Goal: Transaction & Acquisition: Purchase product/service

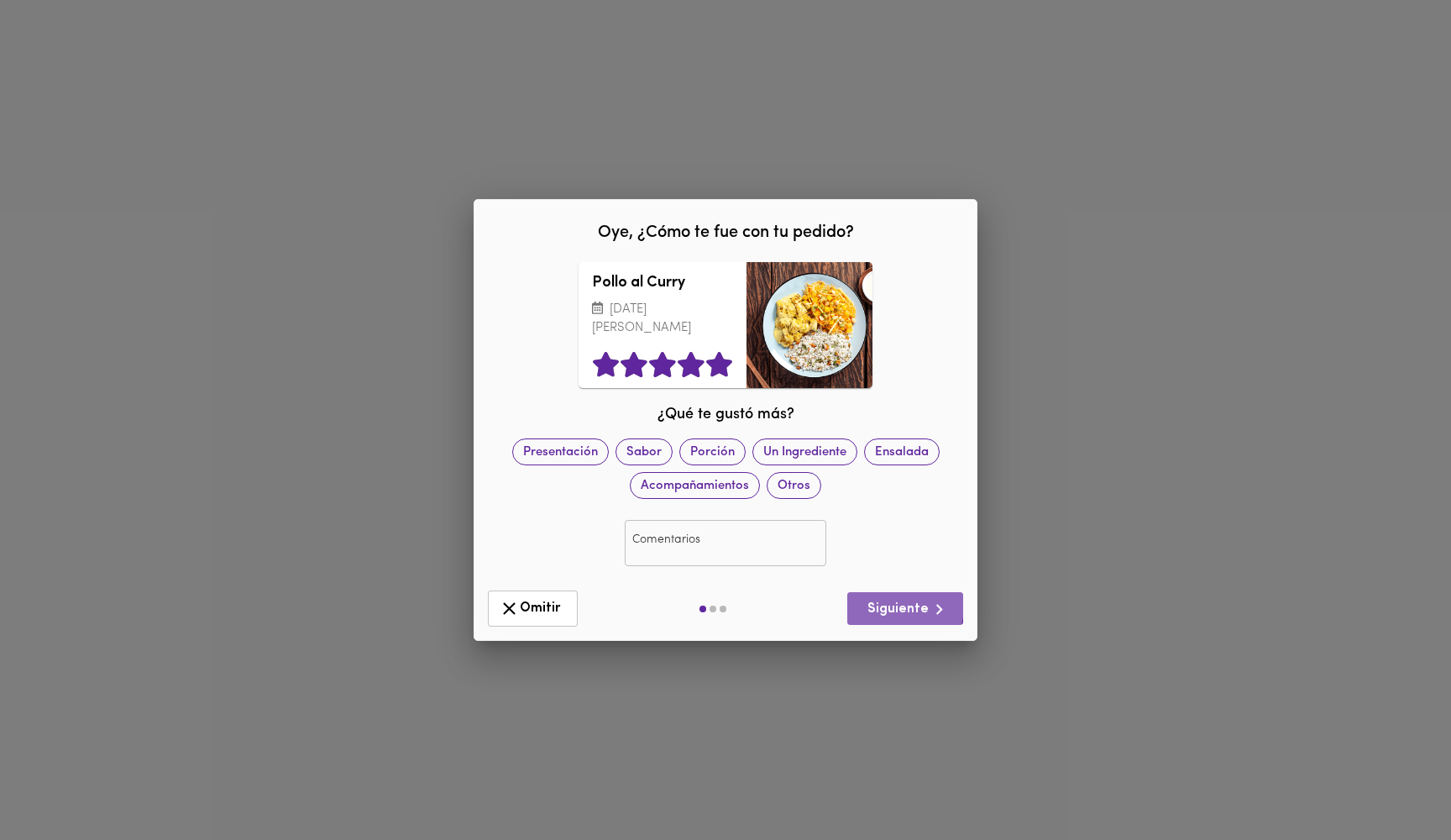
click at [898, 604] on span "Siguiente" at bounding box center [906, 609] width 89 height 21
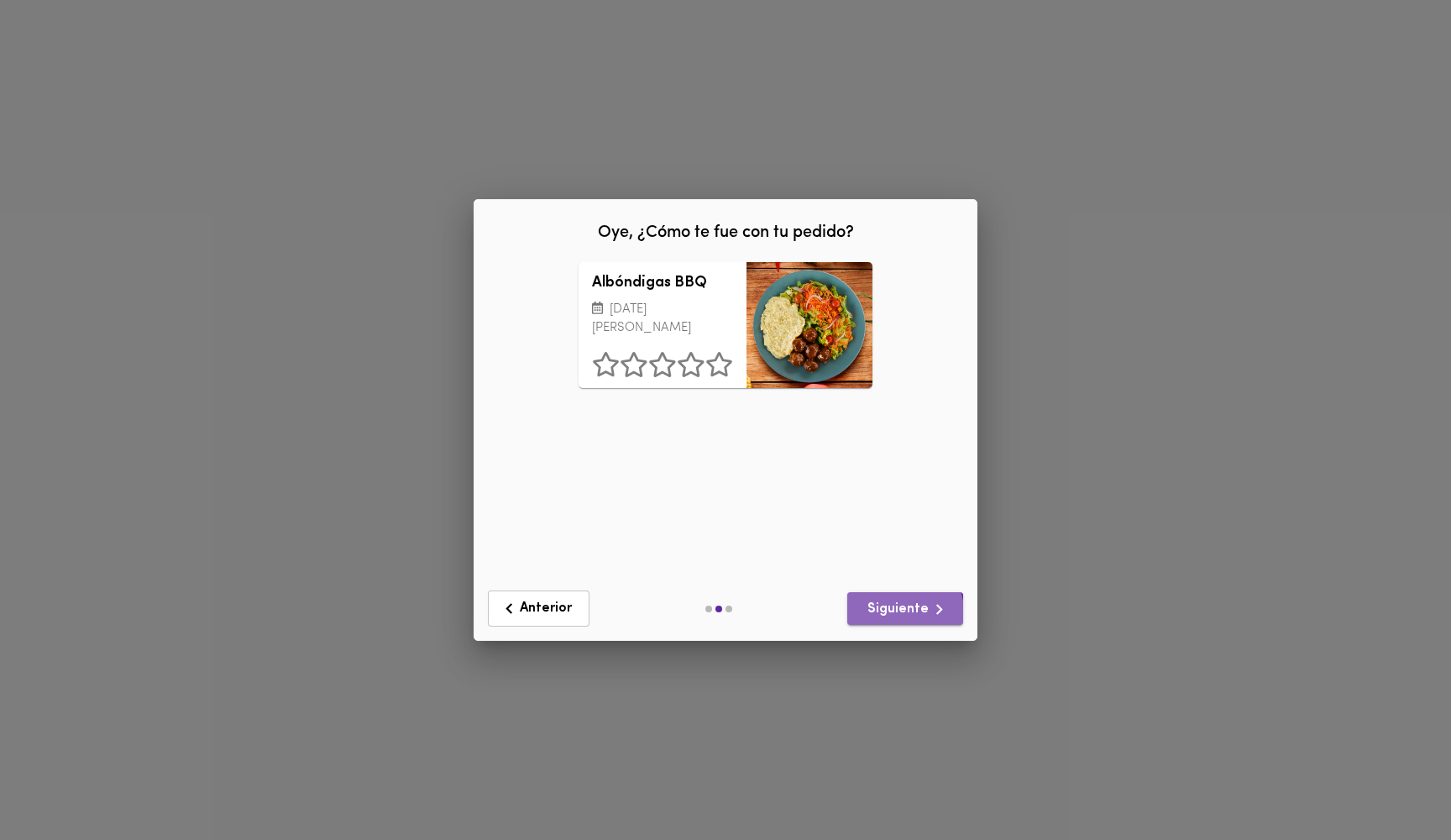
click at [886, 616] on span "Siguiente" at bounding box center [906, 609] width 89 height 21
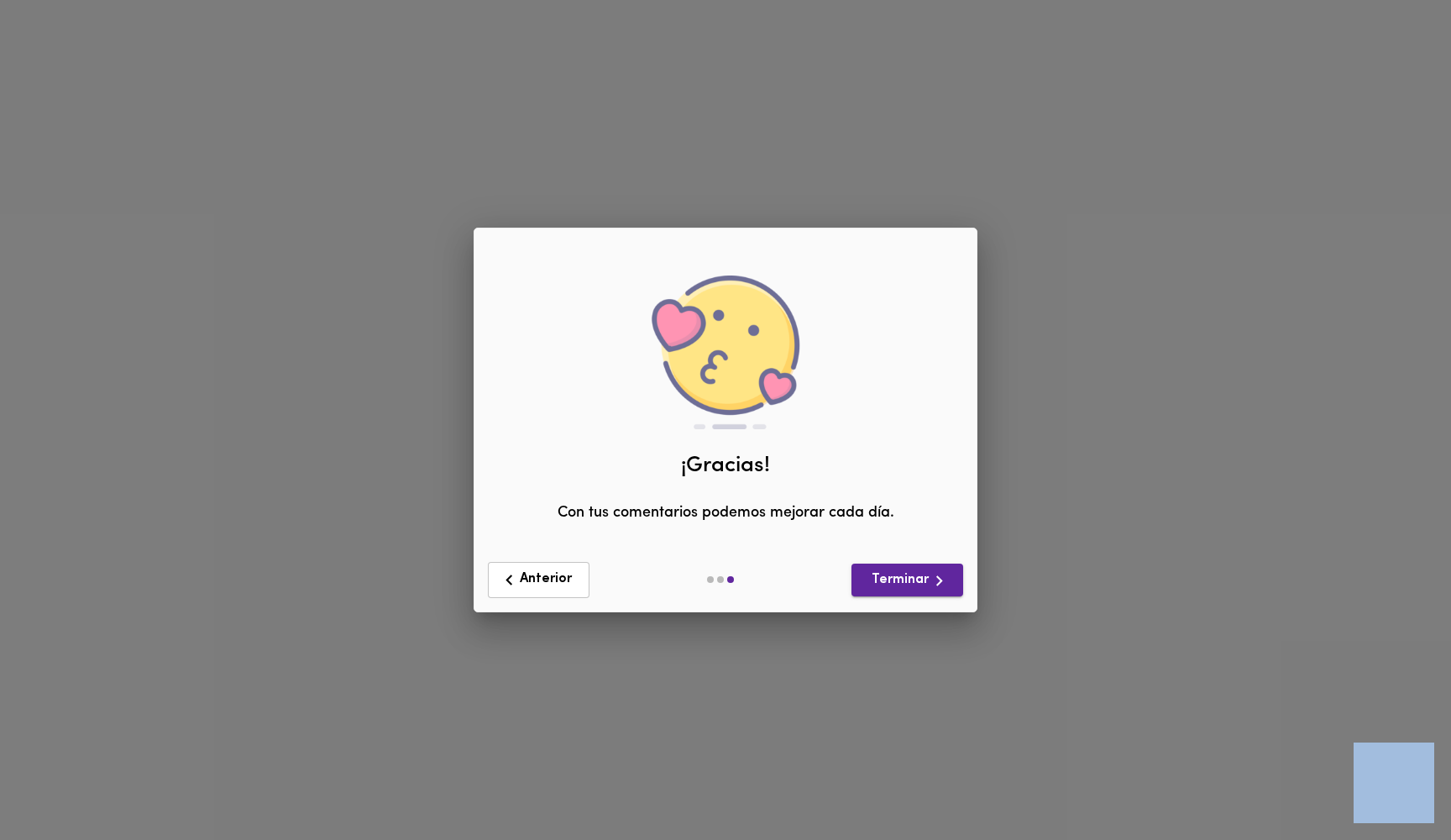
click at [886, 617] on div "Oye, ¿Cómo te fue con tu pedido? Pollo al Curry [DATE][PERSON_NAME] ¿Qué te gus…" at bounding box center [725, 420] width 1451 height 840
click at [914, 583] on span "Terminar" at bounding box center [907, 581] width 85 height 21
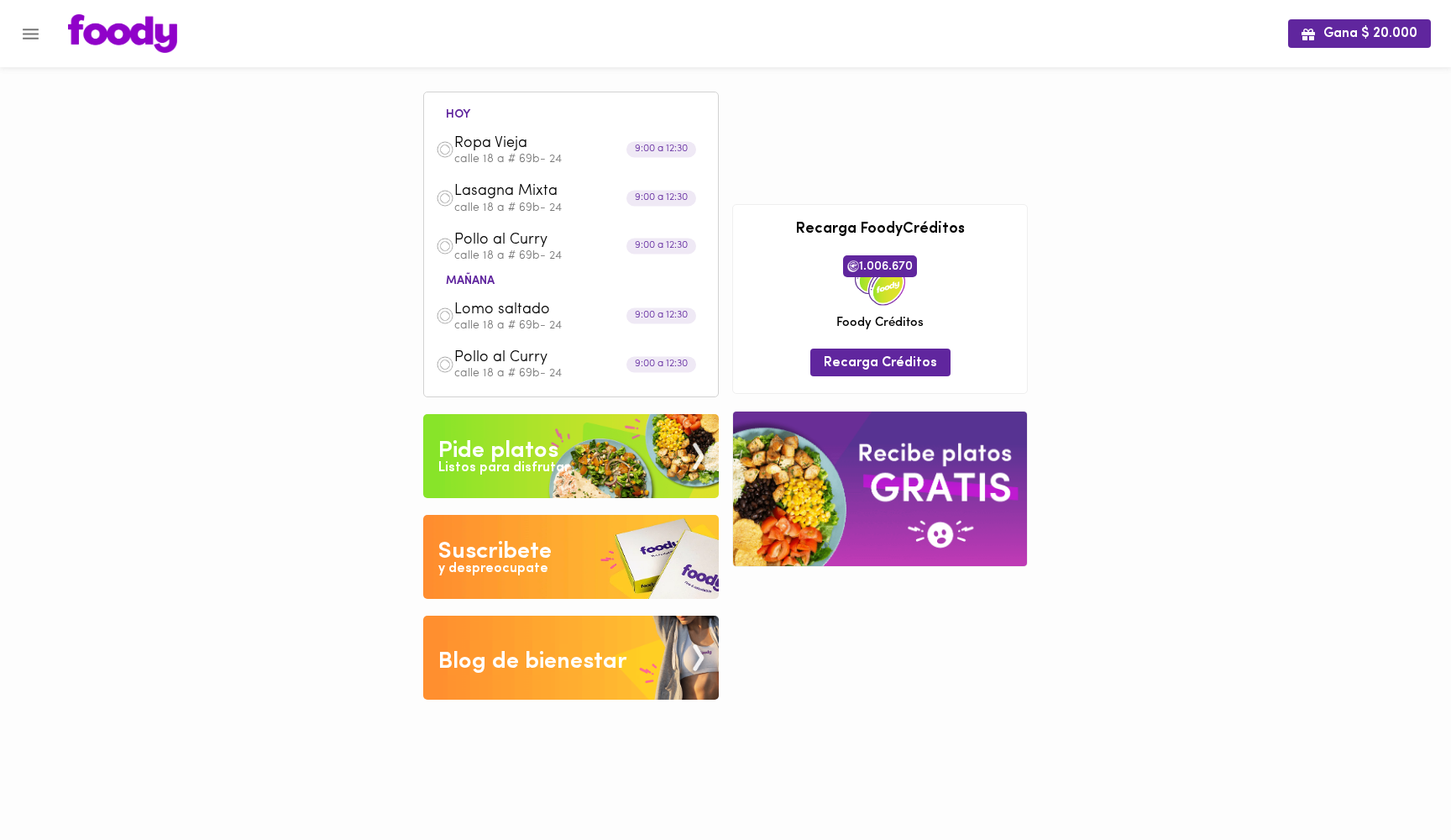
click at [587, 320] on p "calle 18 a # 69b- 24" at bounding box center [581, 325] width 252 height 12
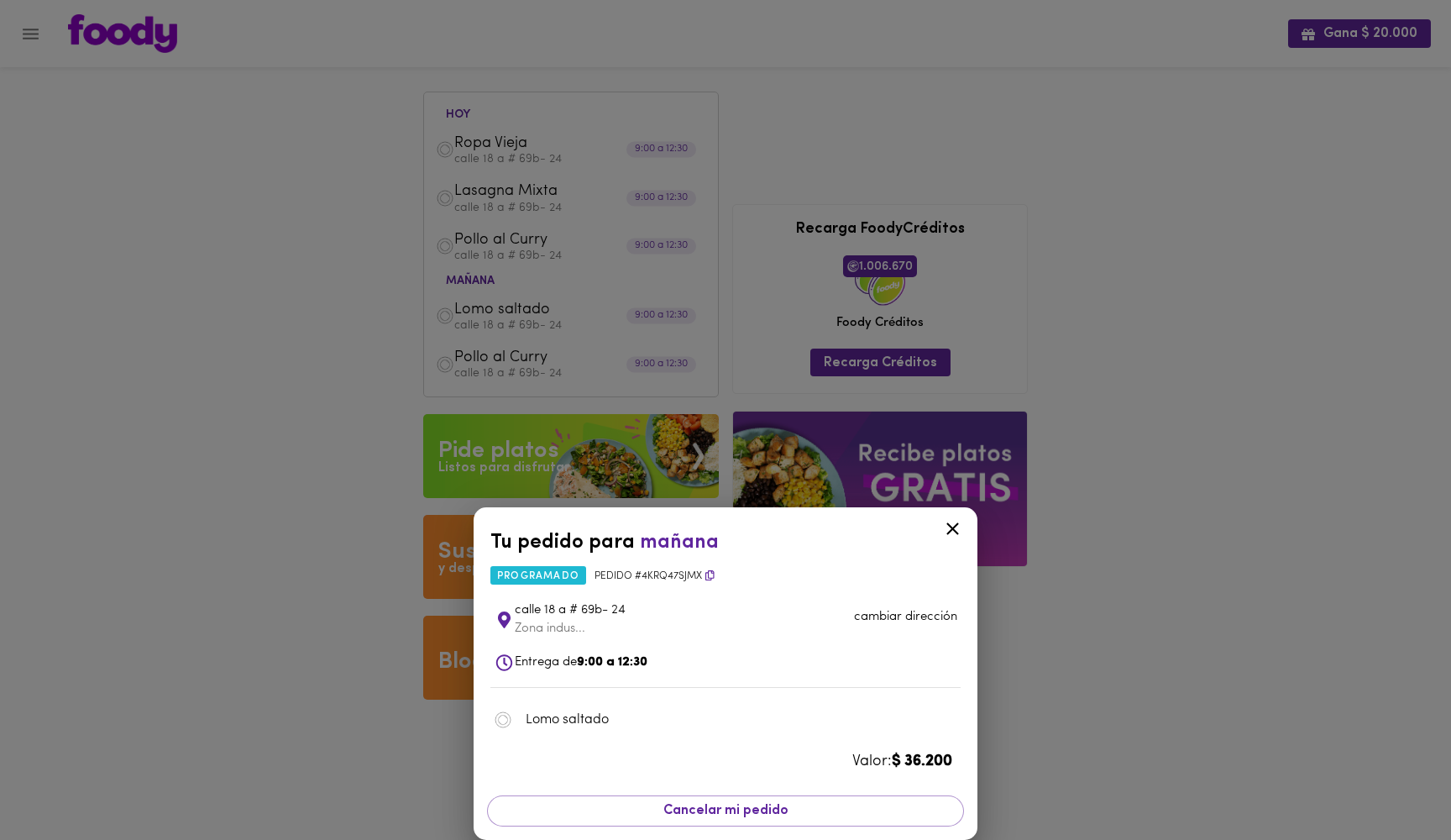
click at [385, 380] on div "Tu pedido para [DATE] programado Pedido # 4krq47SjMx [STREET_ADDRESS]... cambia…" at bounding box center [725, 420] width 1451 height 840
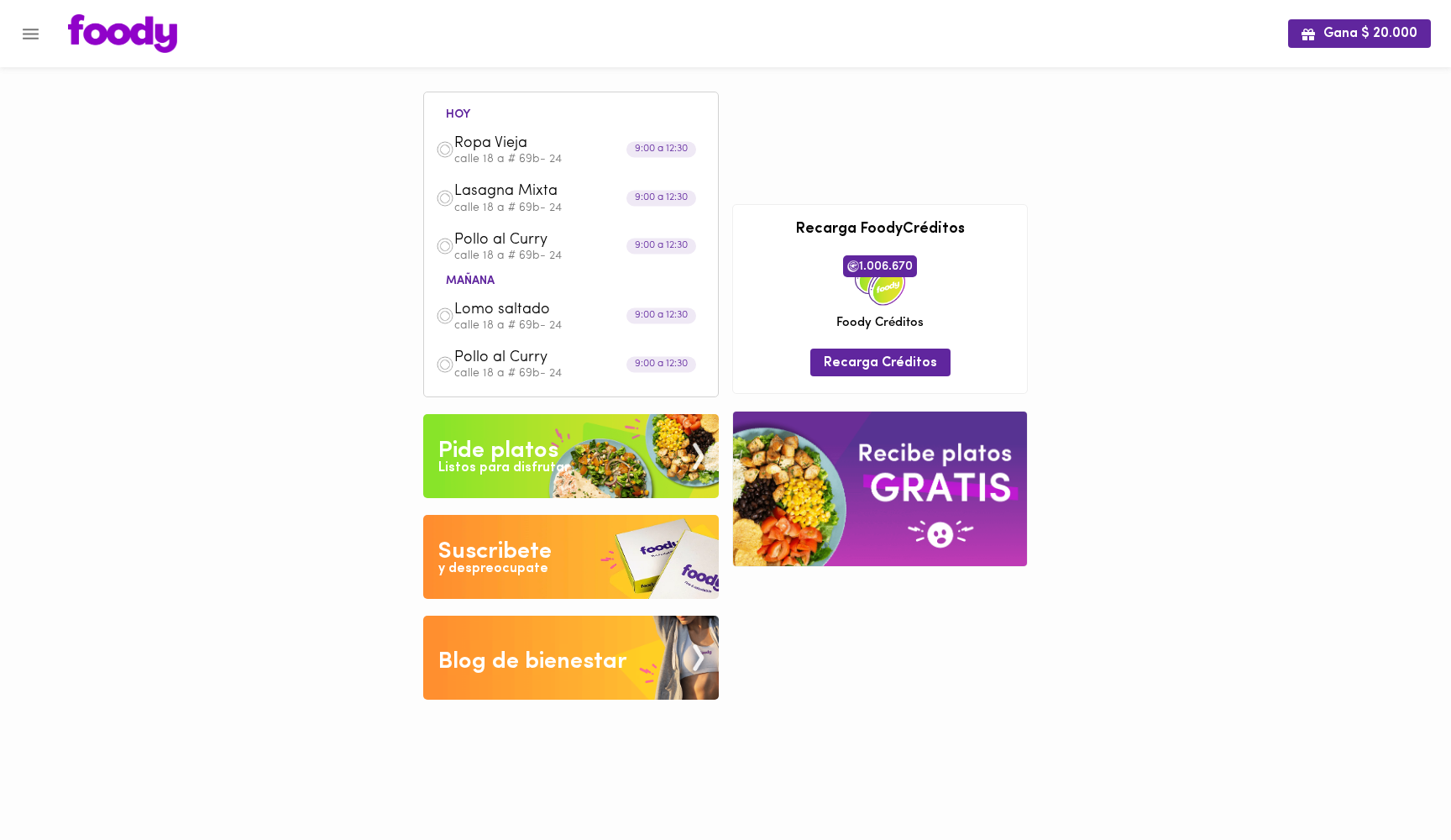
click at [611, 443] on img at bounding box center [572, 456] width 296 height 84
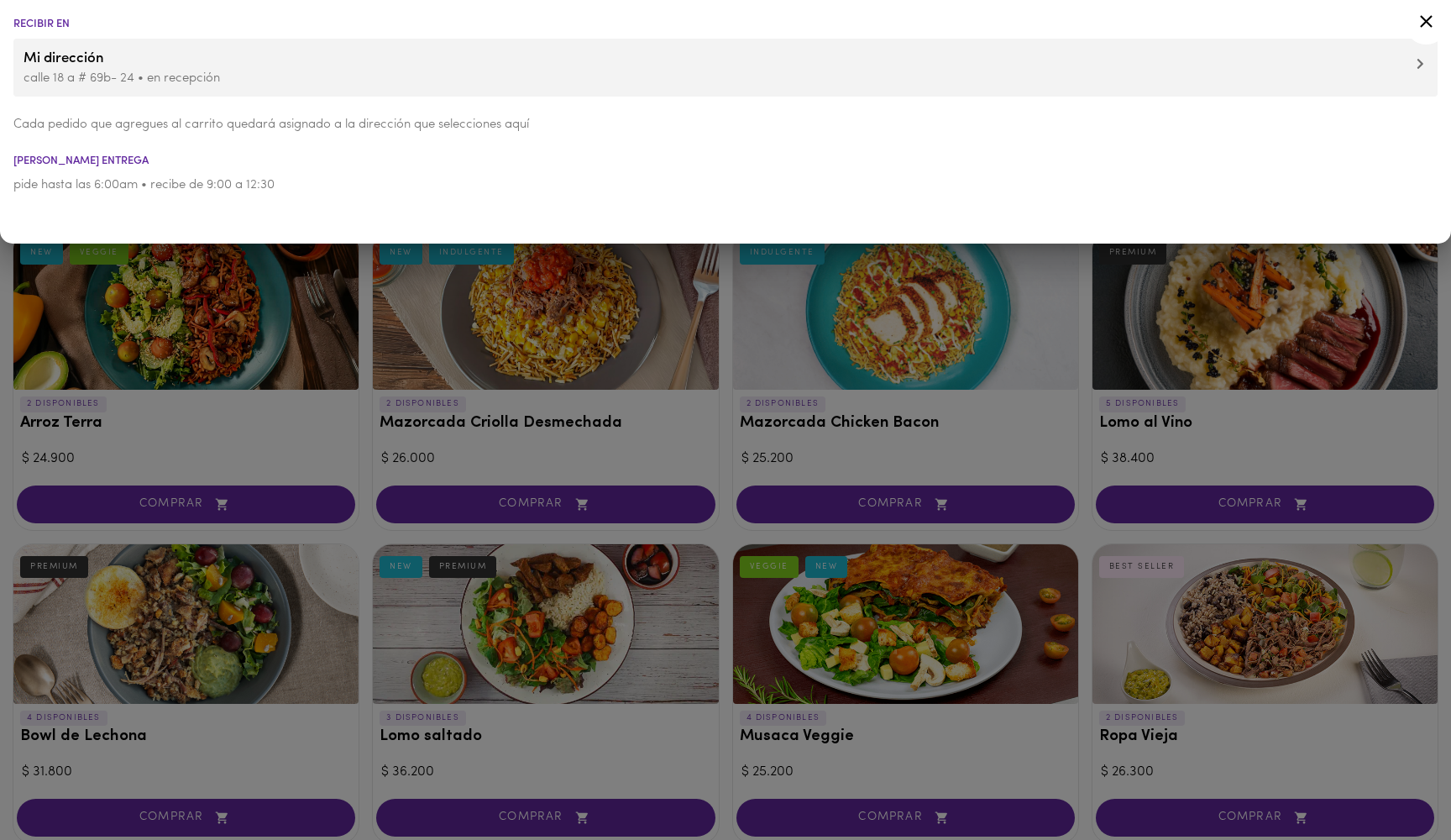
click at [1431, 16] on icon at bounding box center [1426, 21] width 21 height 21
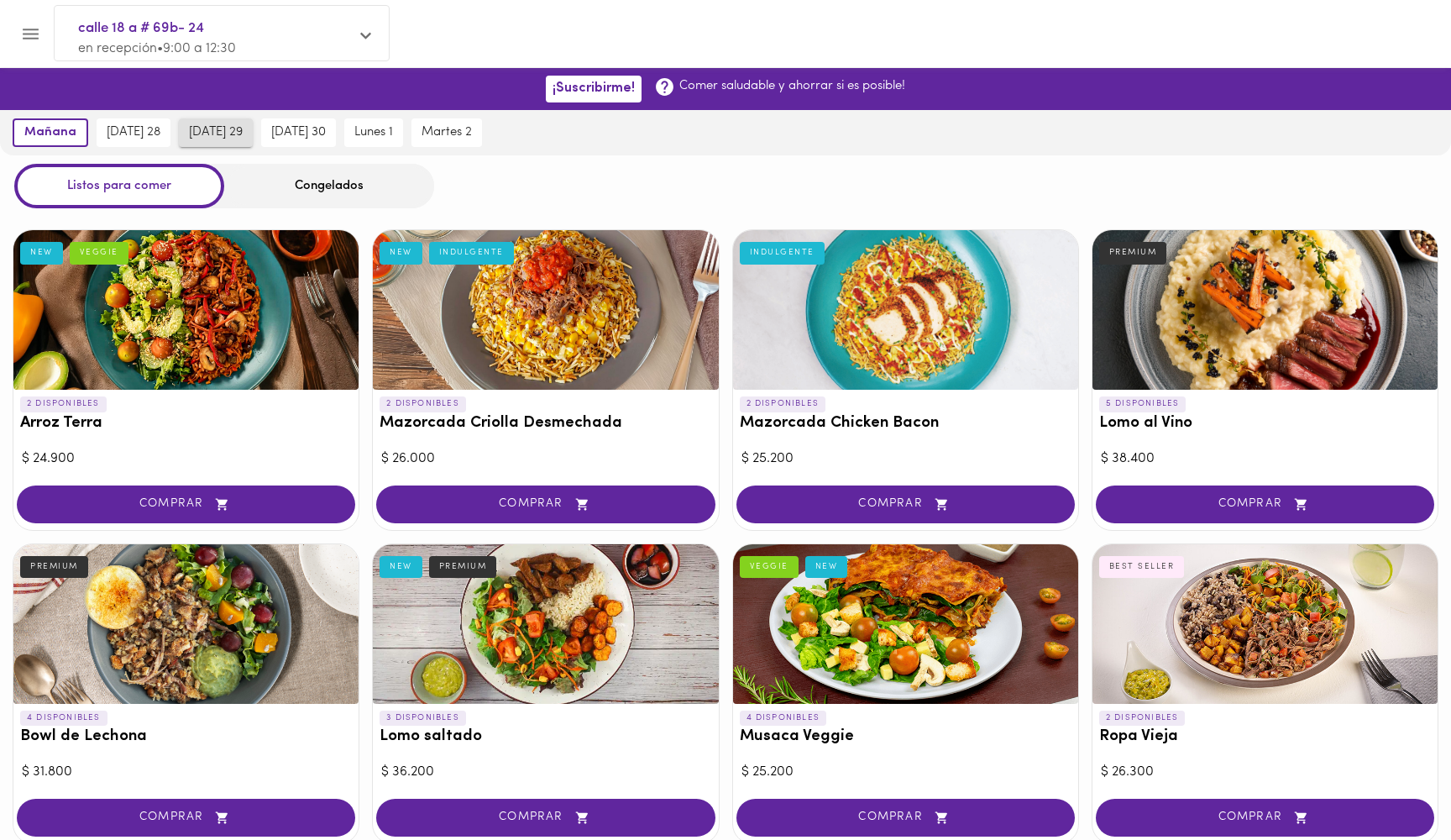
click at [224, 141] on button "[DATE] 29" at bounding box center [216, 132] width 74 height 28
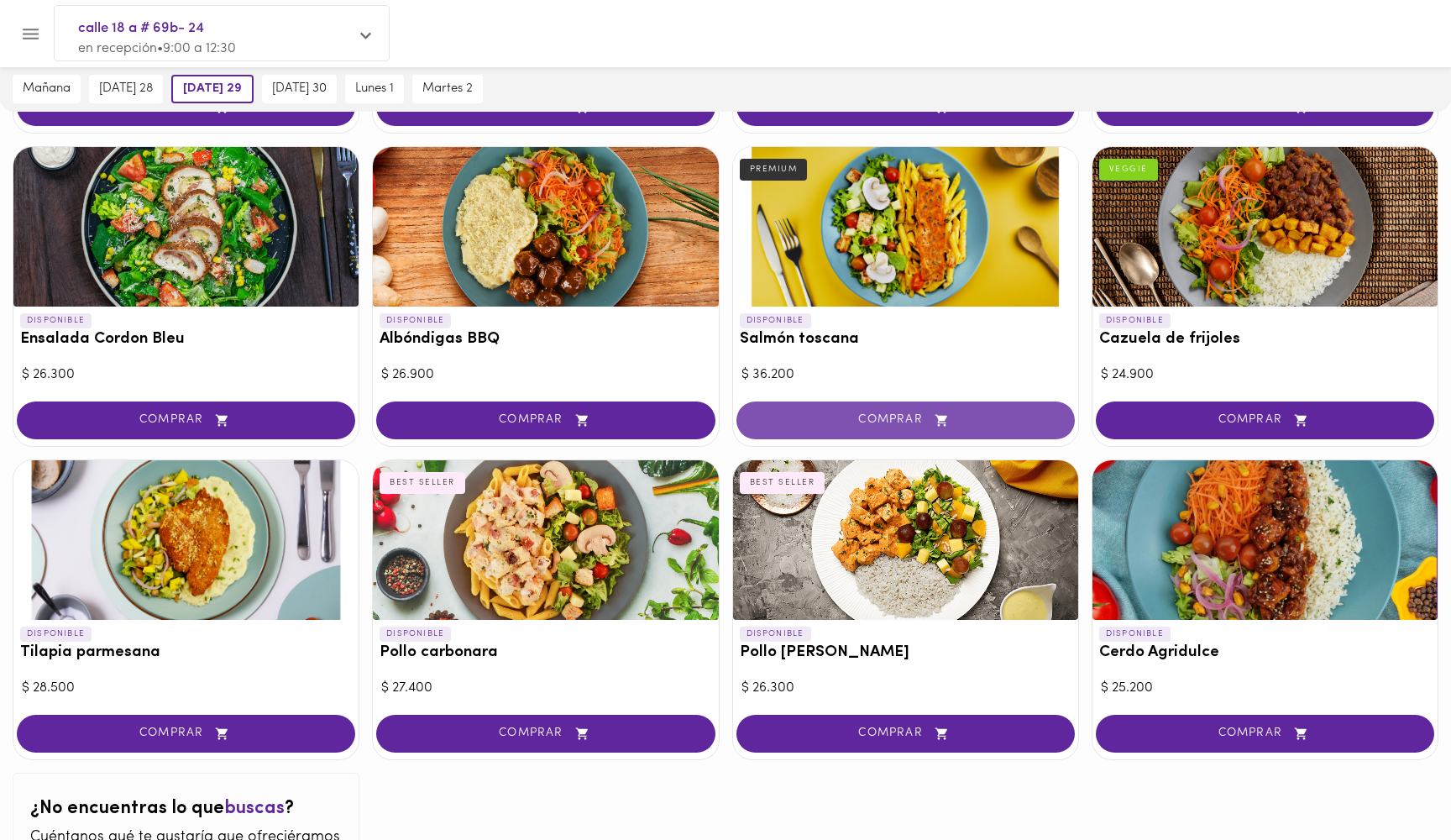
scroll to position [1242, 0]
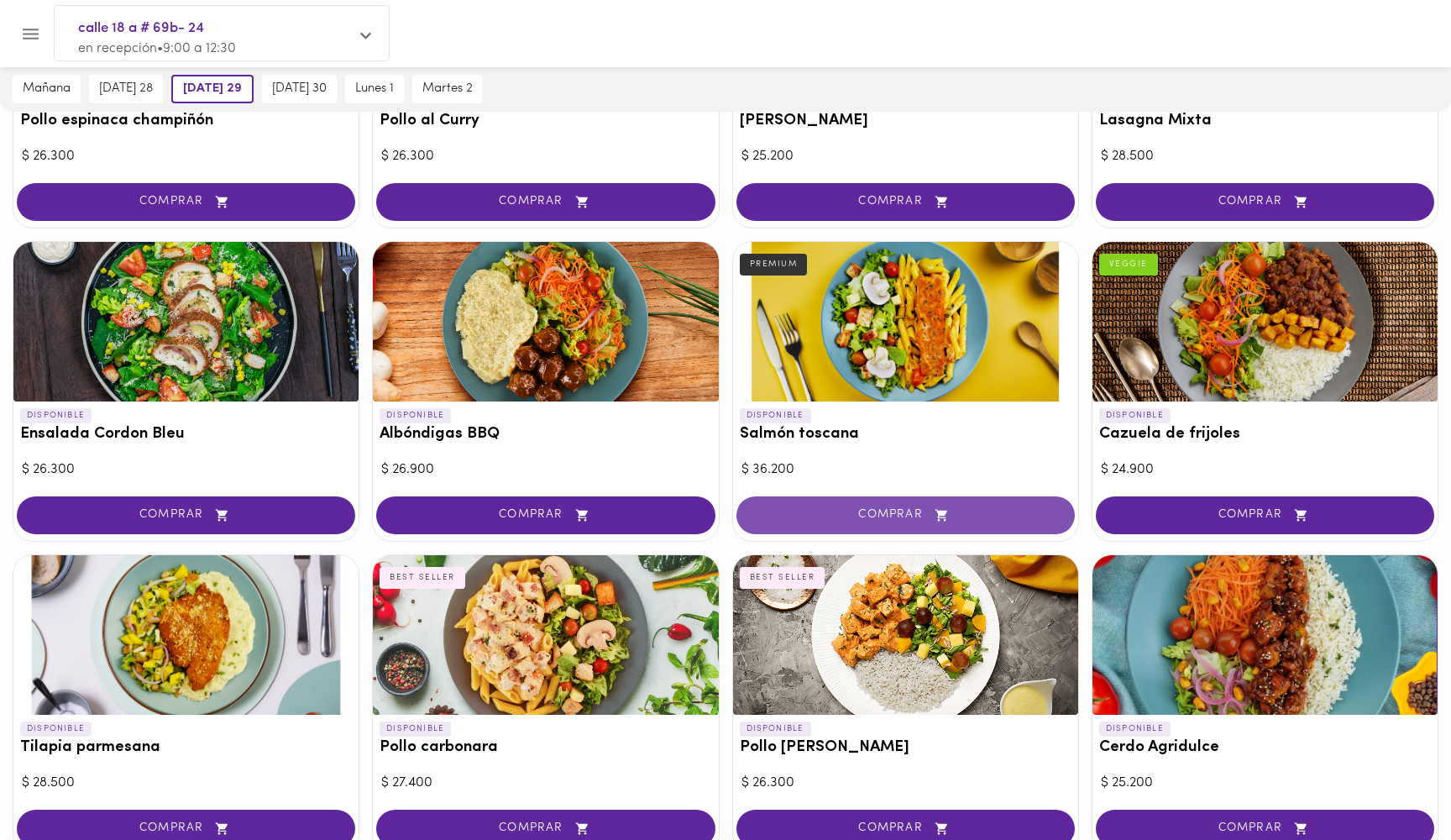
click at [948, 509] on icon "button" at bounding box center [941, 516] width 21 height 15
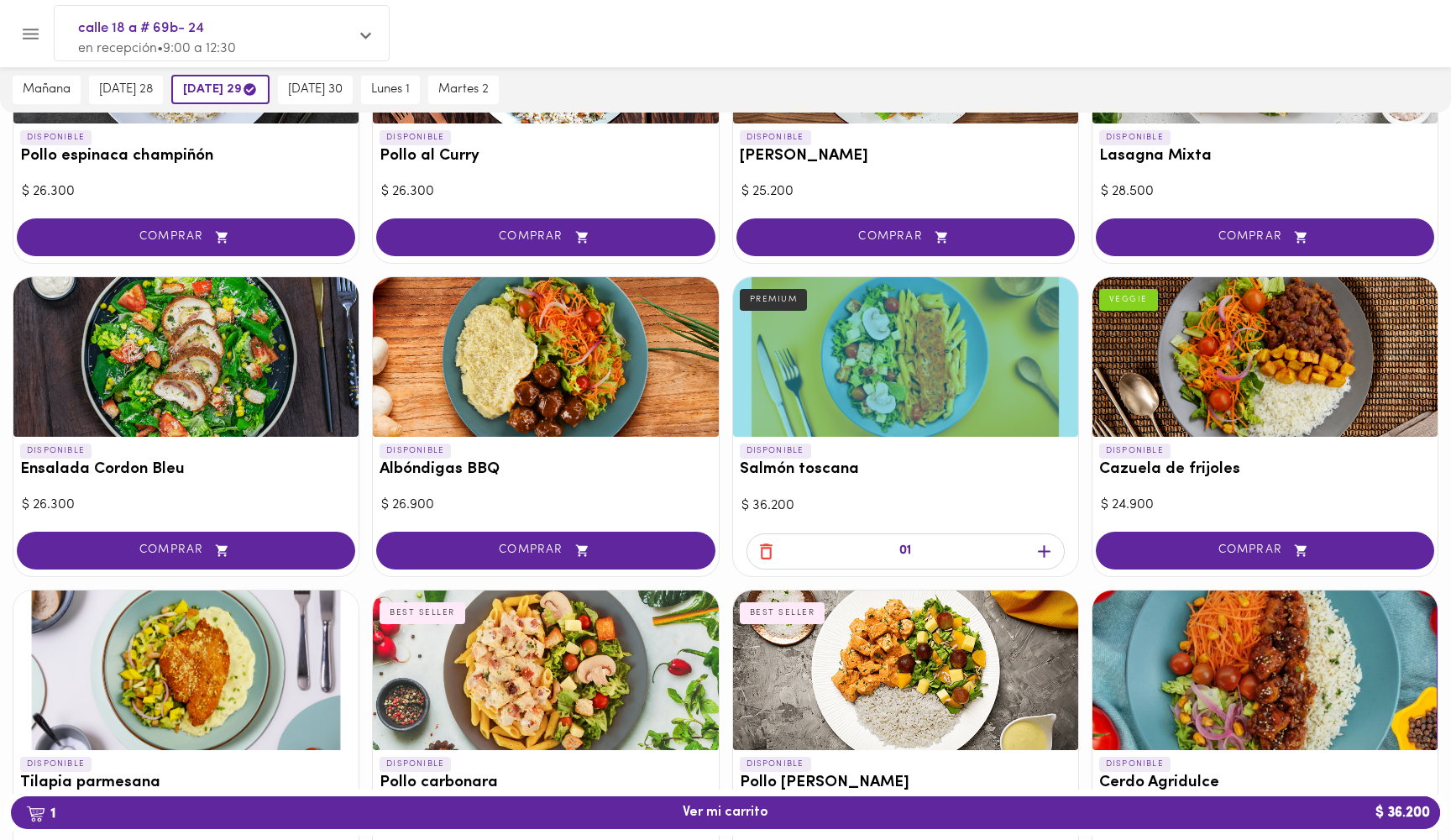
scroll to position [1209, 0]
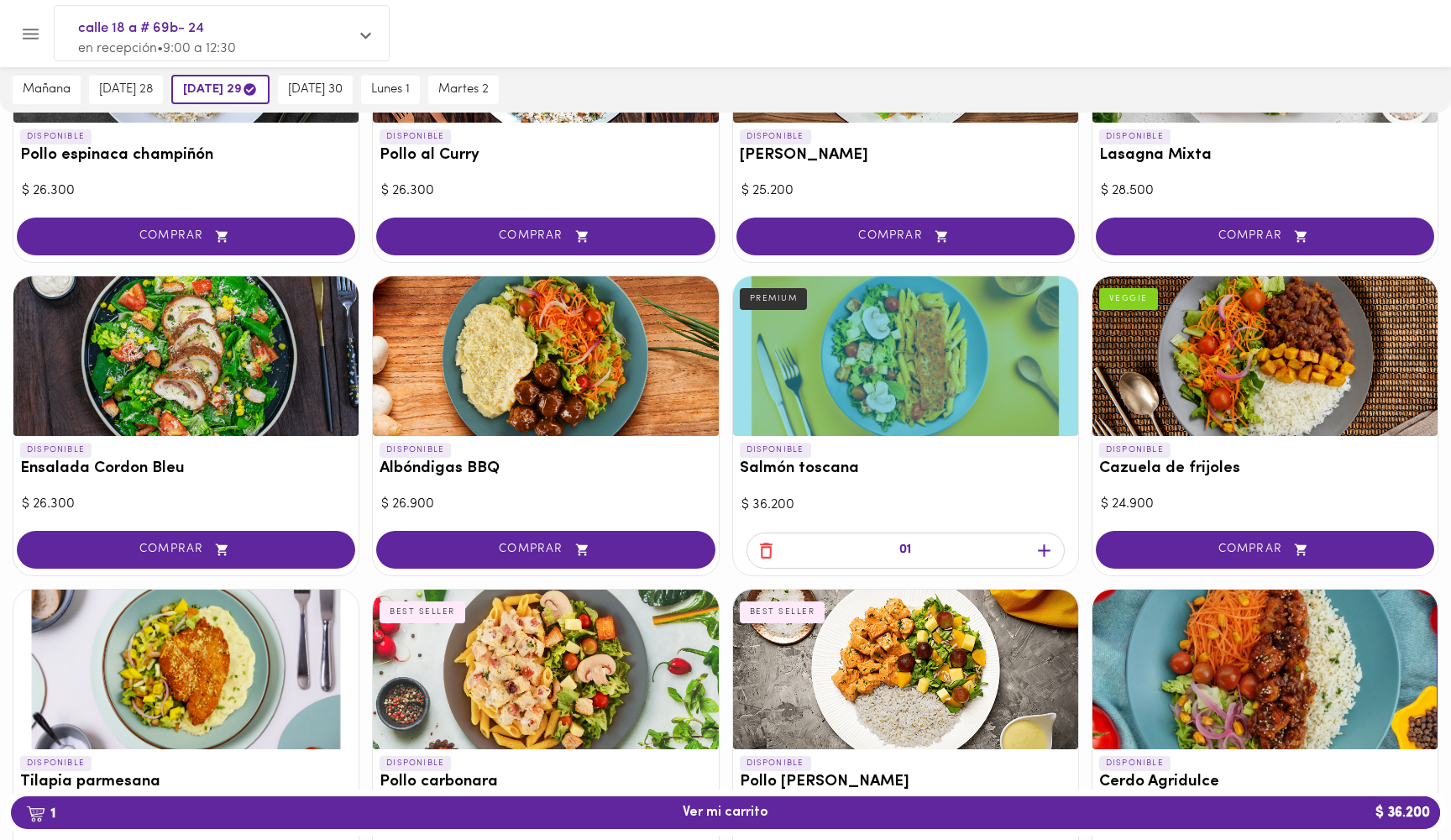
click at [772, 542] on icon "button" at bounding box center [766, 550] width 13 height 16
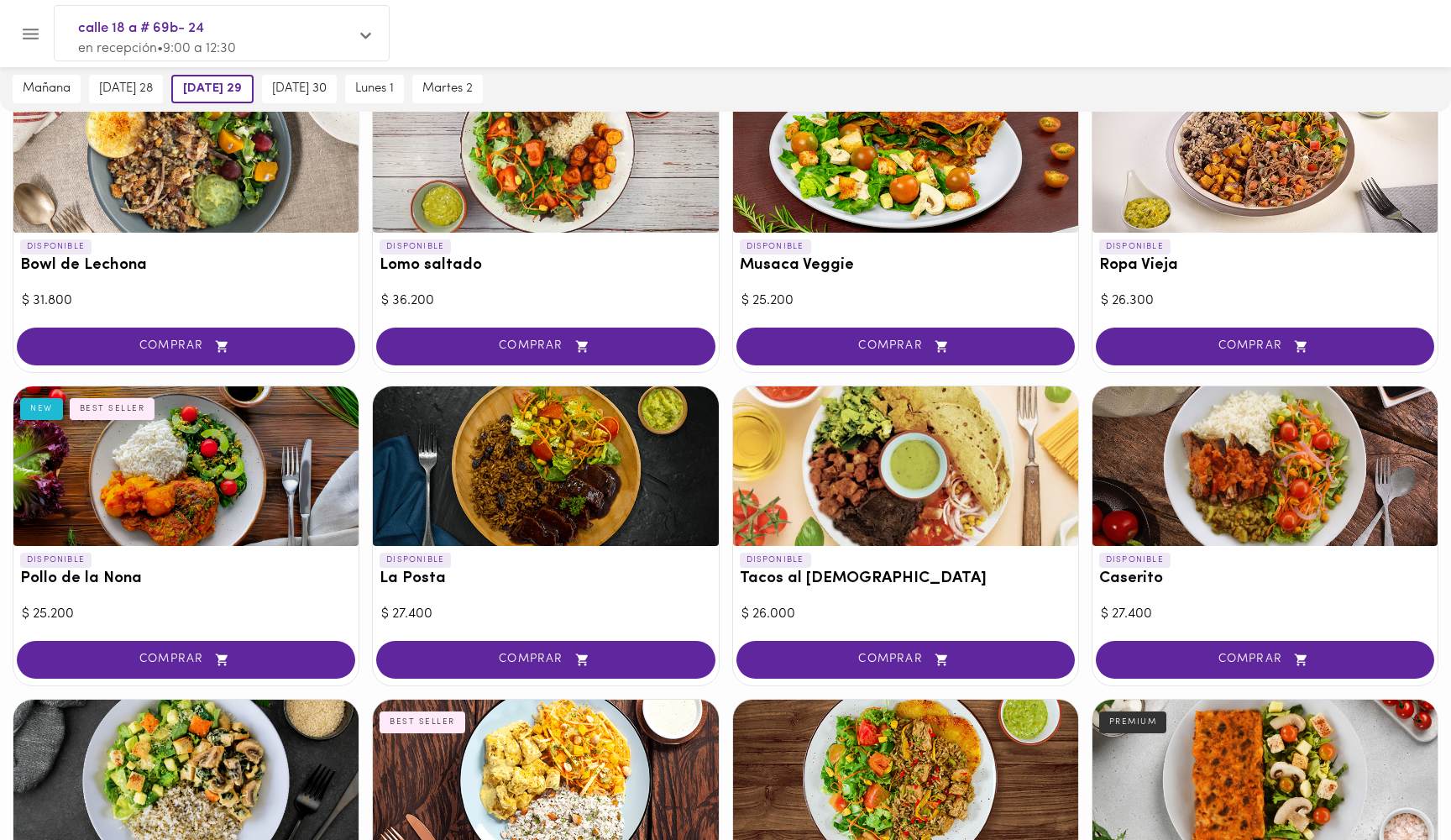
scroll to position [430, 0]
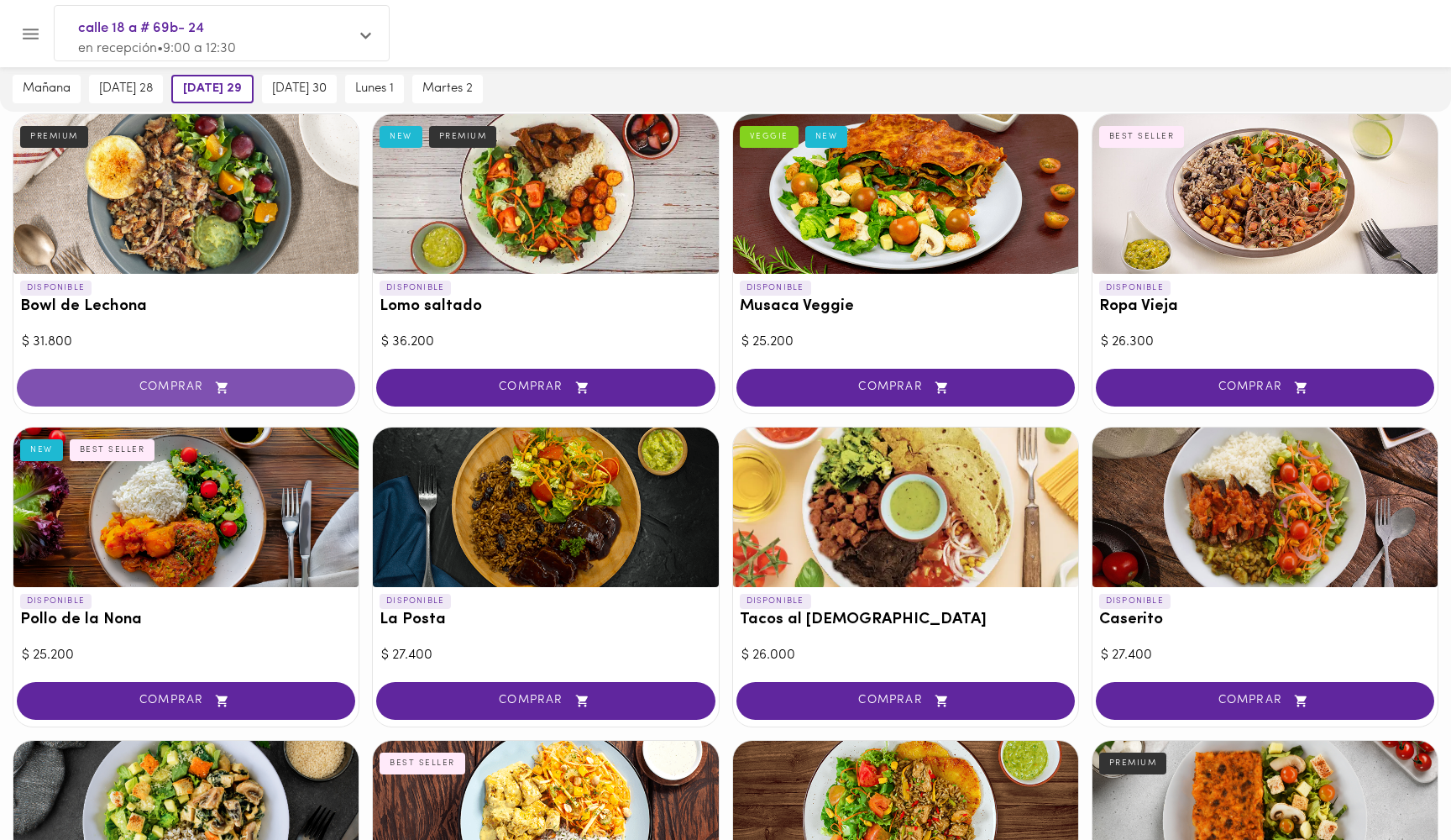
click at [229, 387] on icon "button" at bounding box center [222, 388] width 21 height 15
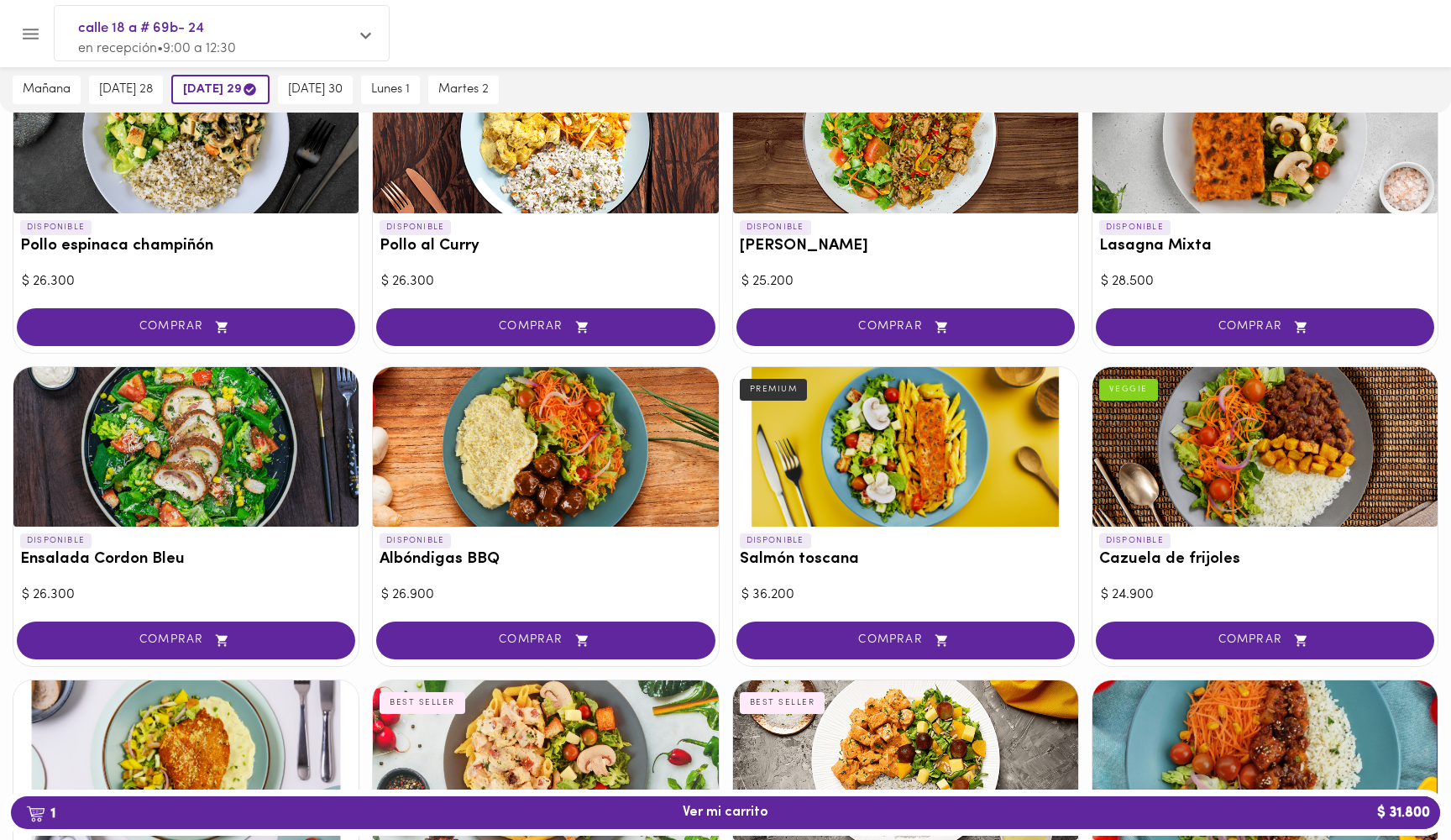
scroll to position [1116, 0]
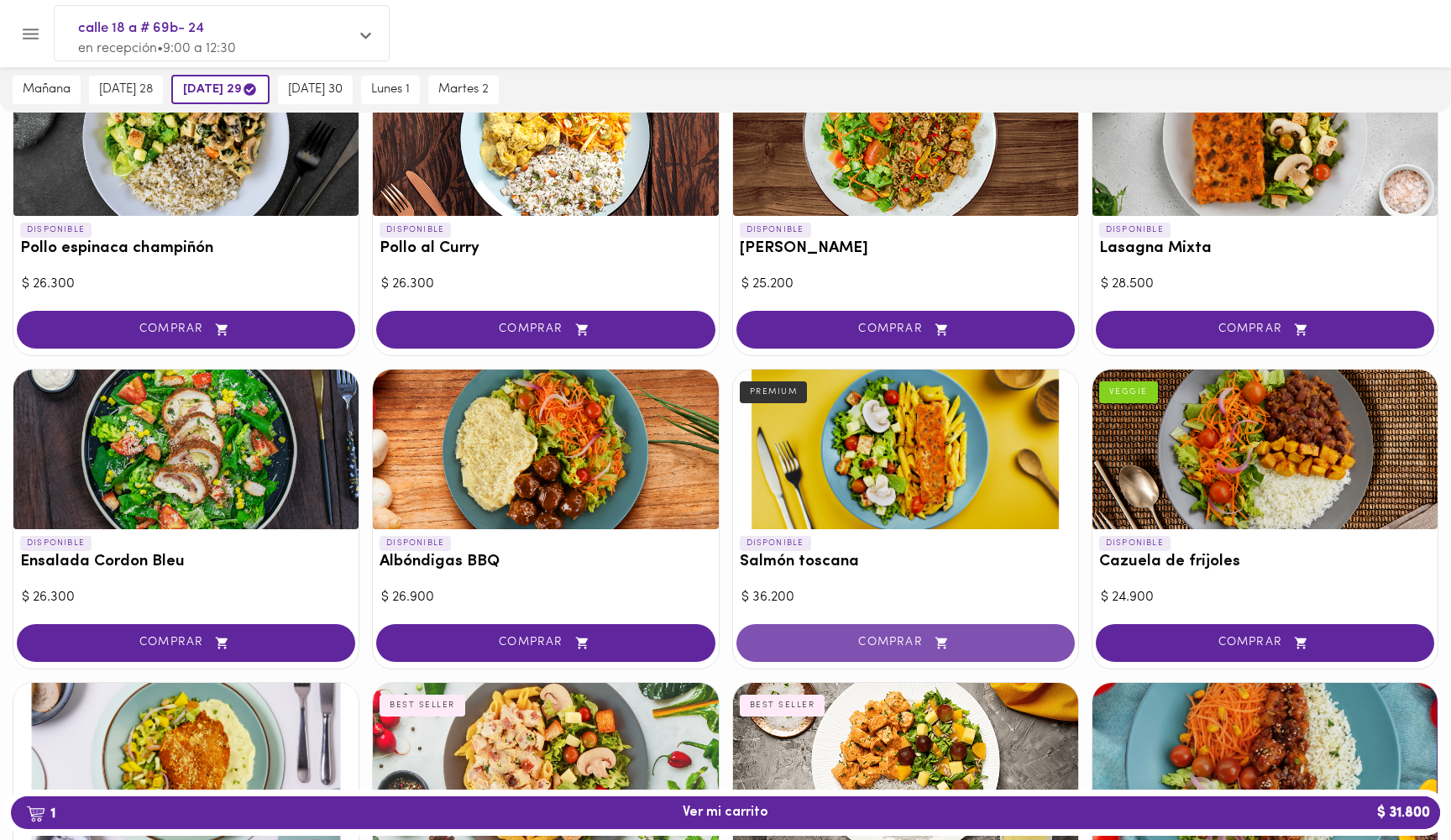
click at [841, 624] on button "COMPRAR" at bounding box center [906, 642] width 339 height 37
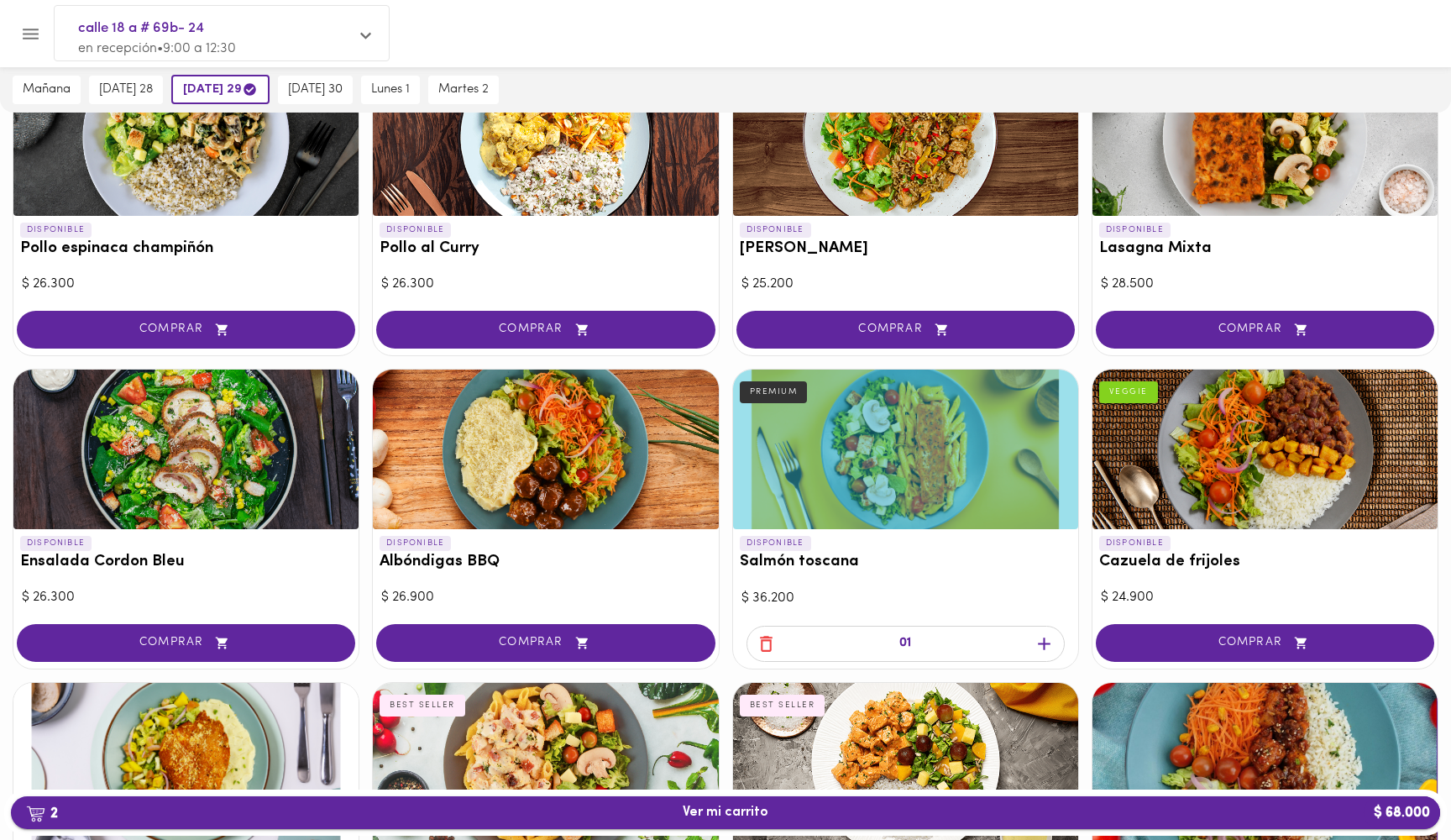
click at [1305, 815] on span "2 Ver mi carrito $ 68.000" at bounding box center [726, 812] width 1403 height 16
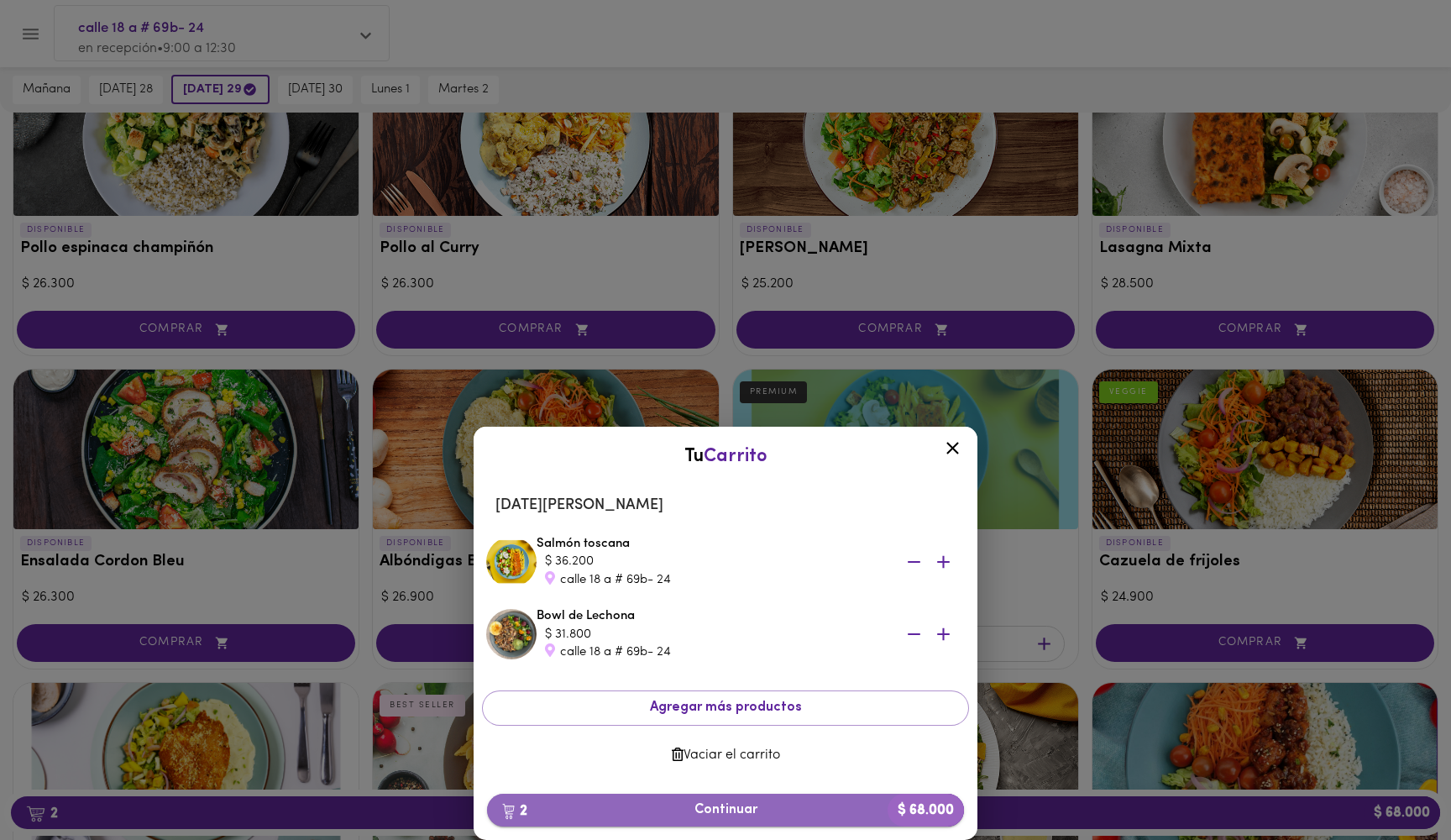
click at [728, 812] on span "2 Continuar $ 68.000" at bounding box center [725, 809] width 450 height 16
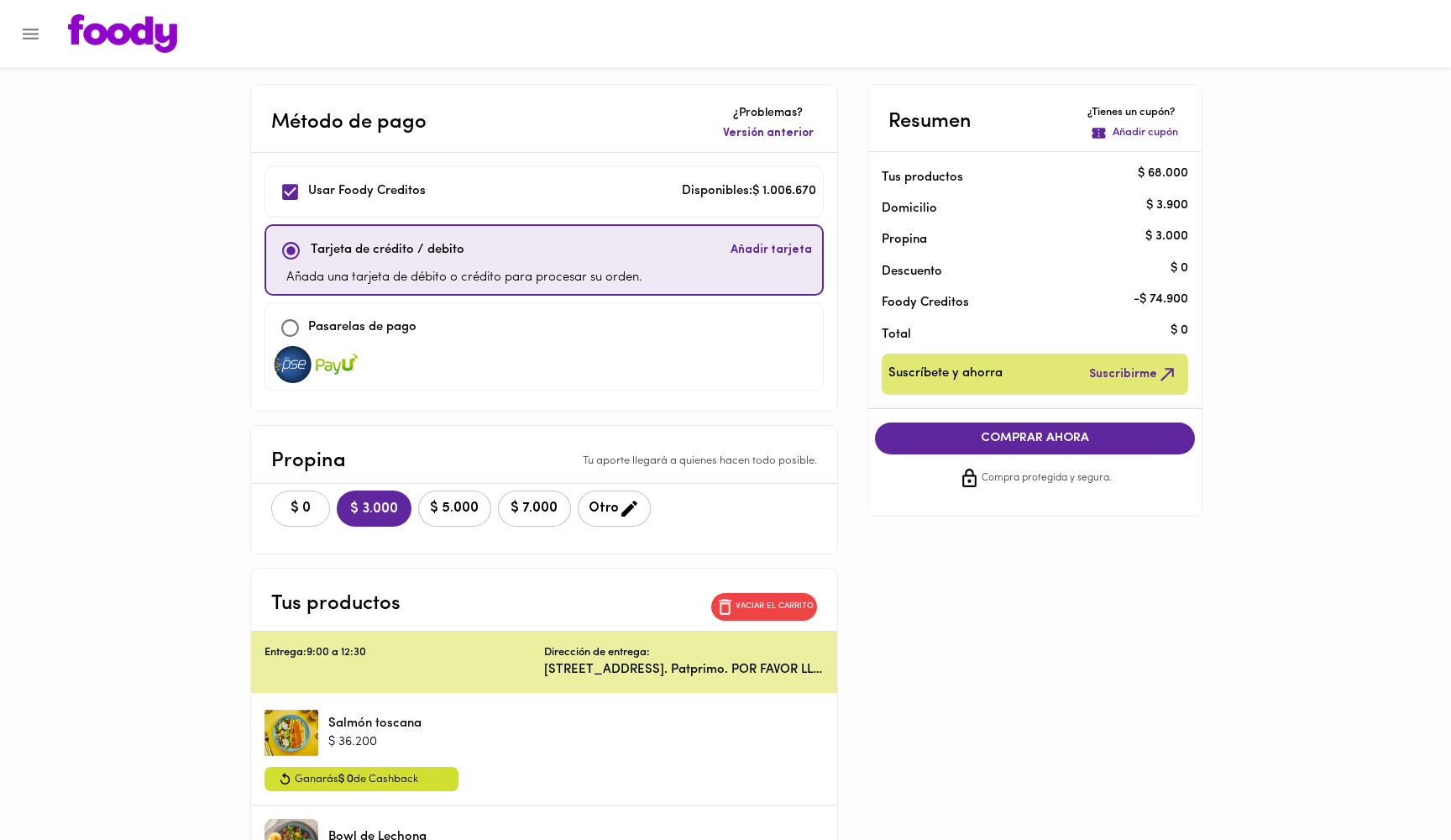
click at [296, 503] on span "$ 0" at bounding box center [300, 508] width 37 height 16
drag, startPoint x: 1176, startPoint y: 329, endPoint x: 1196, endPoint y: 329, distance: 20.0
click at [1196, 329] on li "Total $ 0" at bounding box center [1036, 331] width 334 height 31
click at [1258, 278] on main "Método de pago ¿Problemas? Versión anterior Usar [PERSON_NAME] Creditos Disponi…" at bounding box center [725, 538] width 1451 height 908
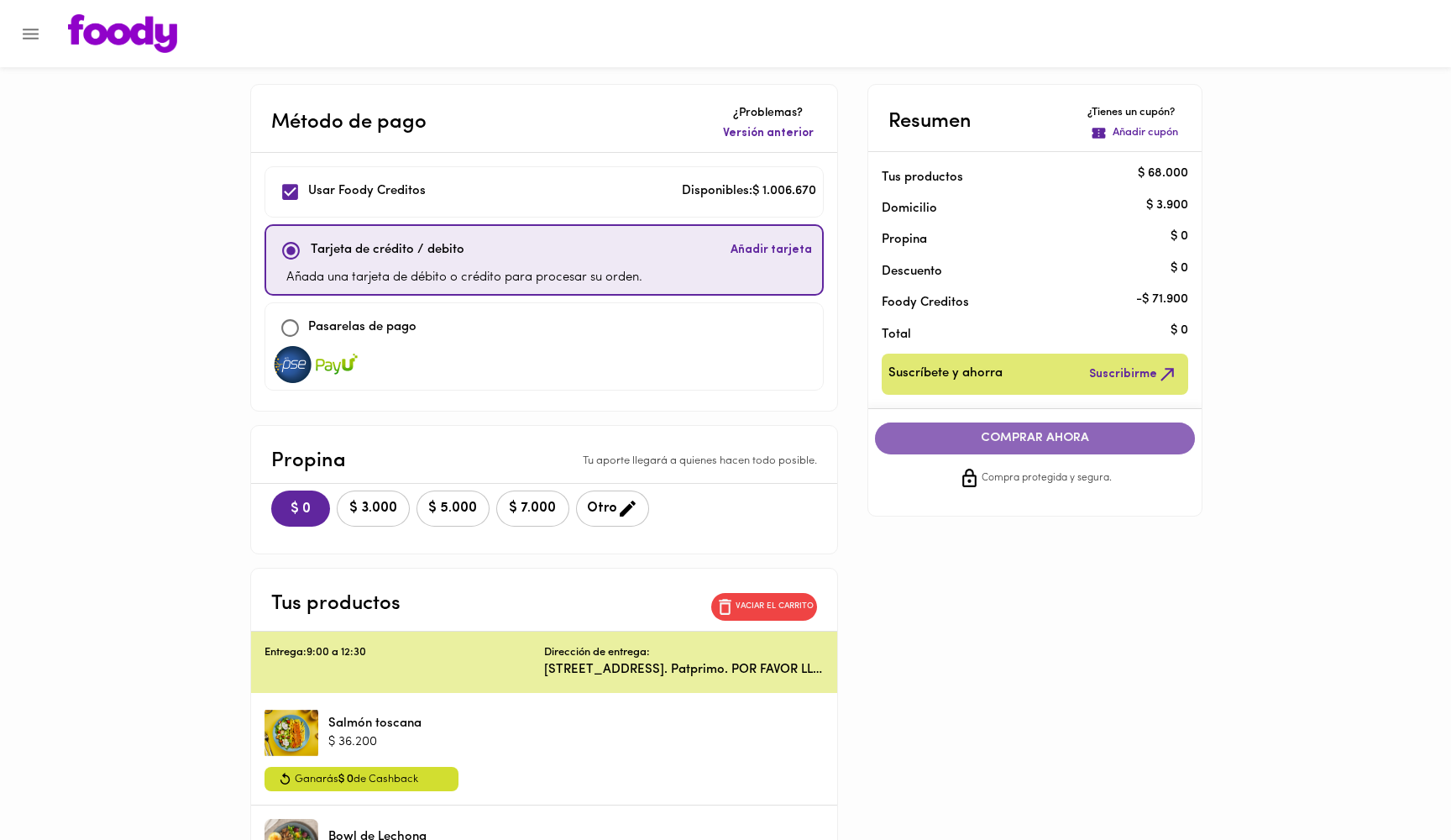
click at [1074, 435] on span "COMPRAR AHORA" at bounding box center [1036, 438] width 288 height 16
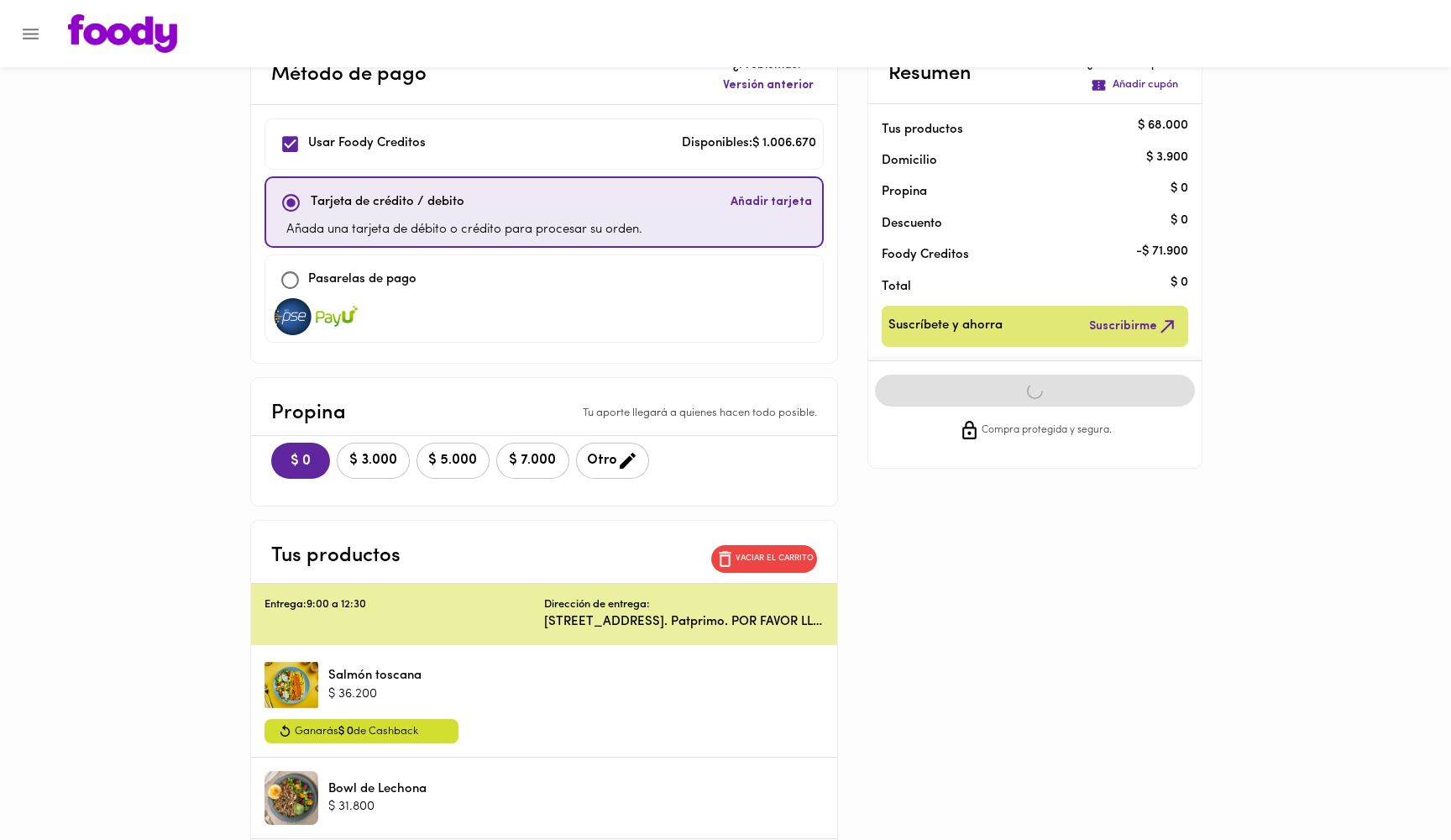
scroll to position [49, 0]
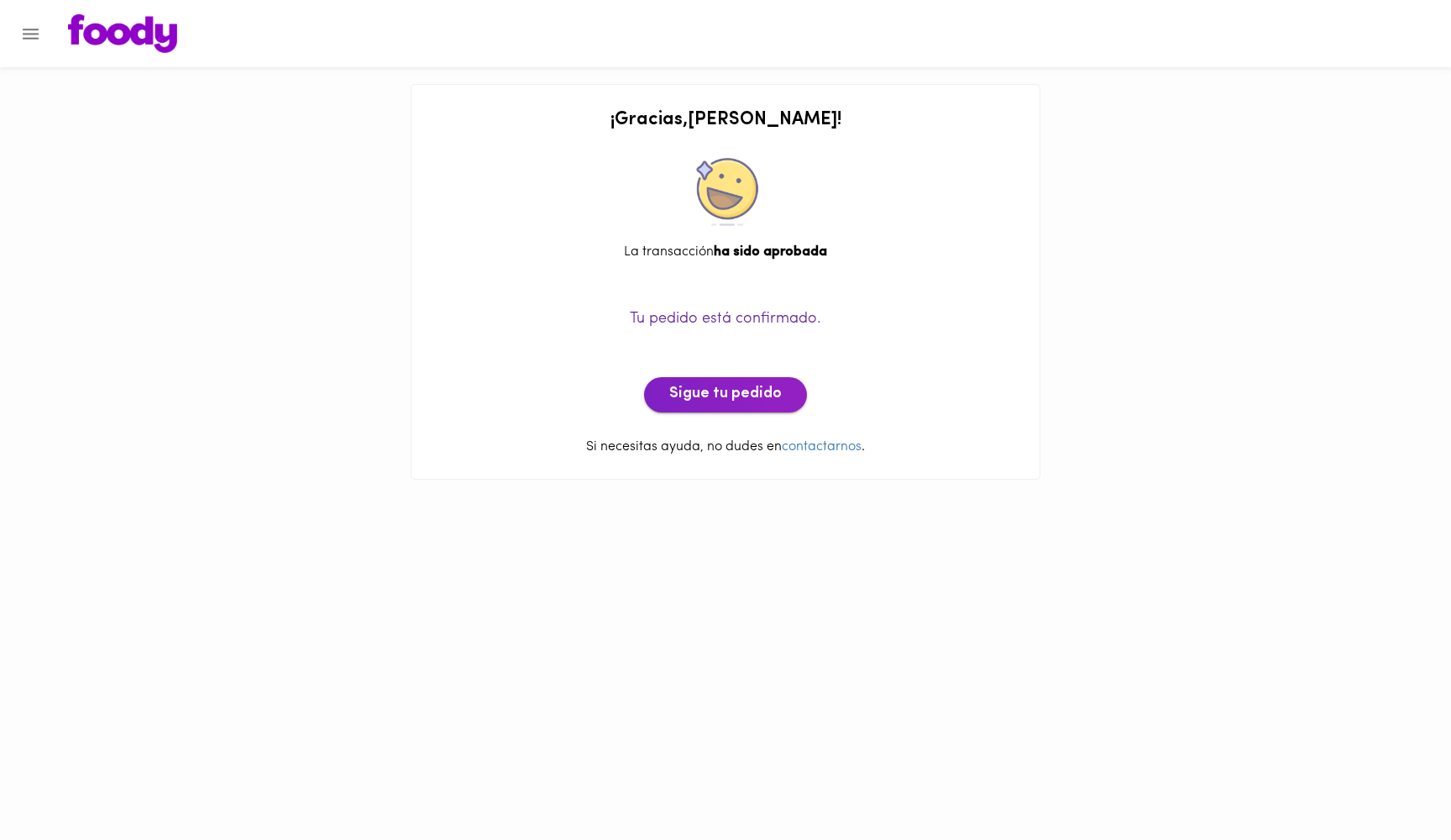
click at [785, 394] on button "Sigue tu pedido" at bounding box center [726, 394] width 163 height 36
